Goal: Task Accomplishment & Management: Manage account settings

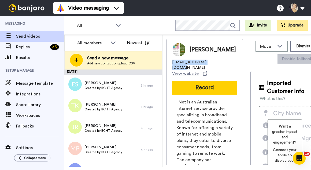
scroll to position [208, 0]
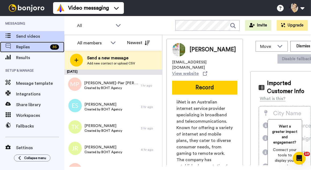
click at [21, 49] on span "Replies" at bounding box center [32, 47] width 32 height 6
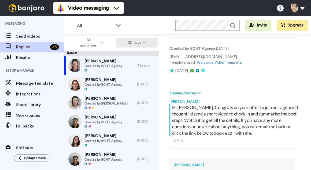
scroll to position [126, 0]
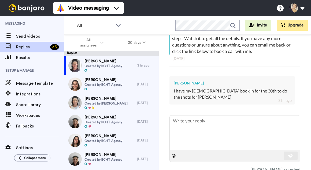
type textarea "x"
